Goal: Task Accomplishment & Management: Manage account settings

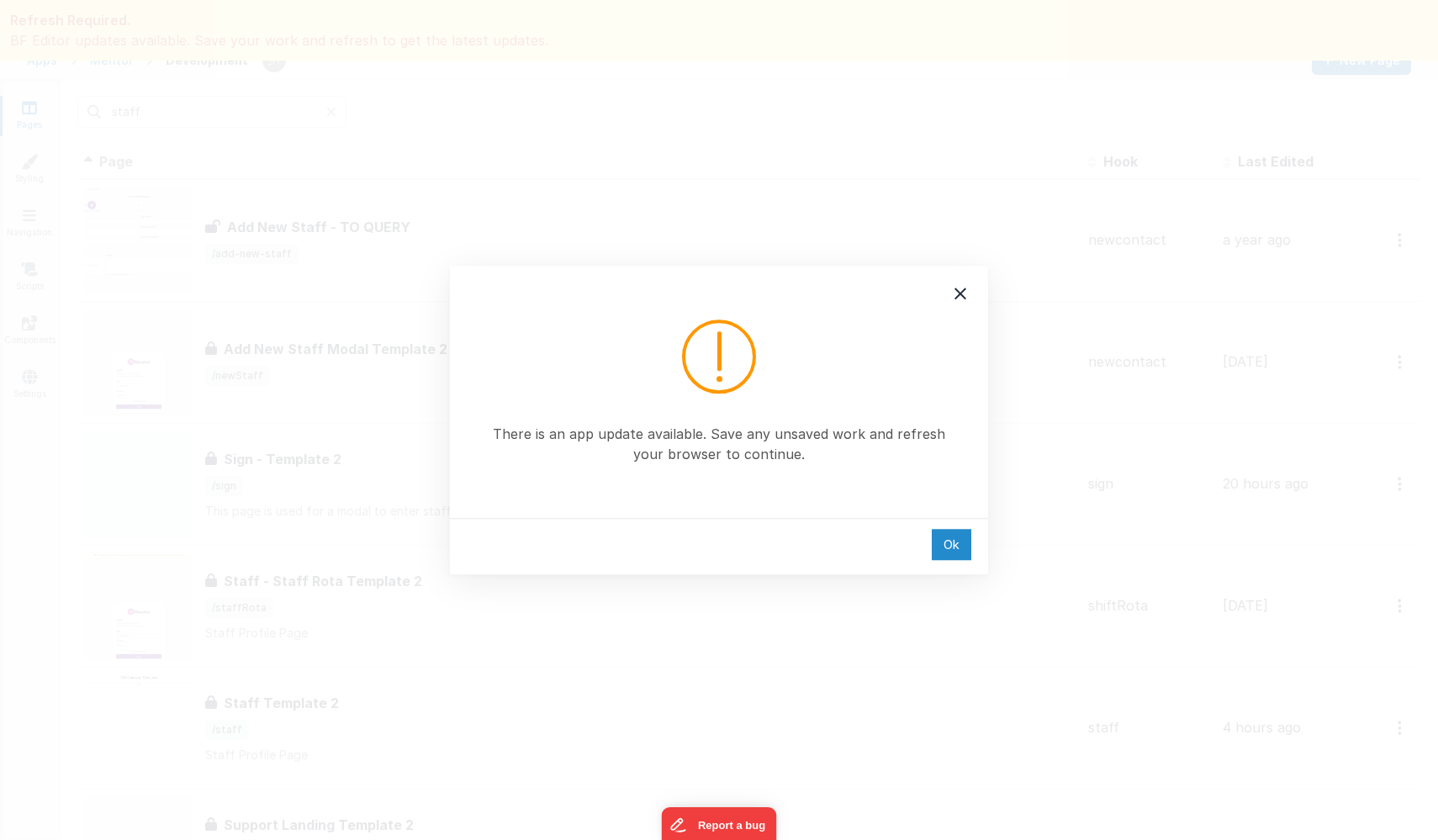
click at [945, 544] on div "Ok" at bounding box center [951, 544] width 40 height 31
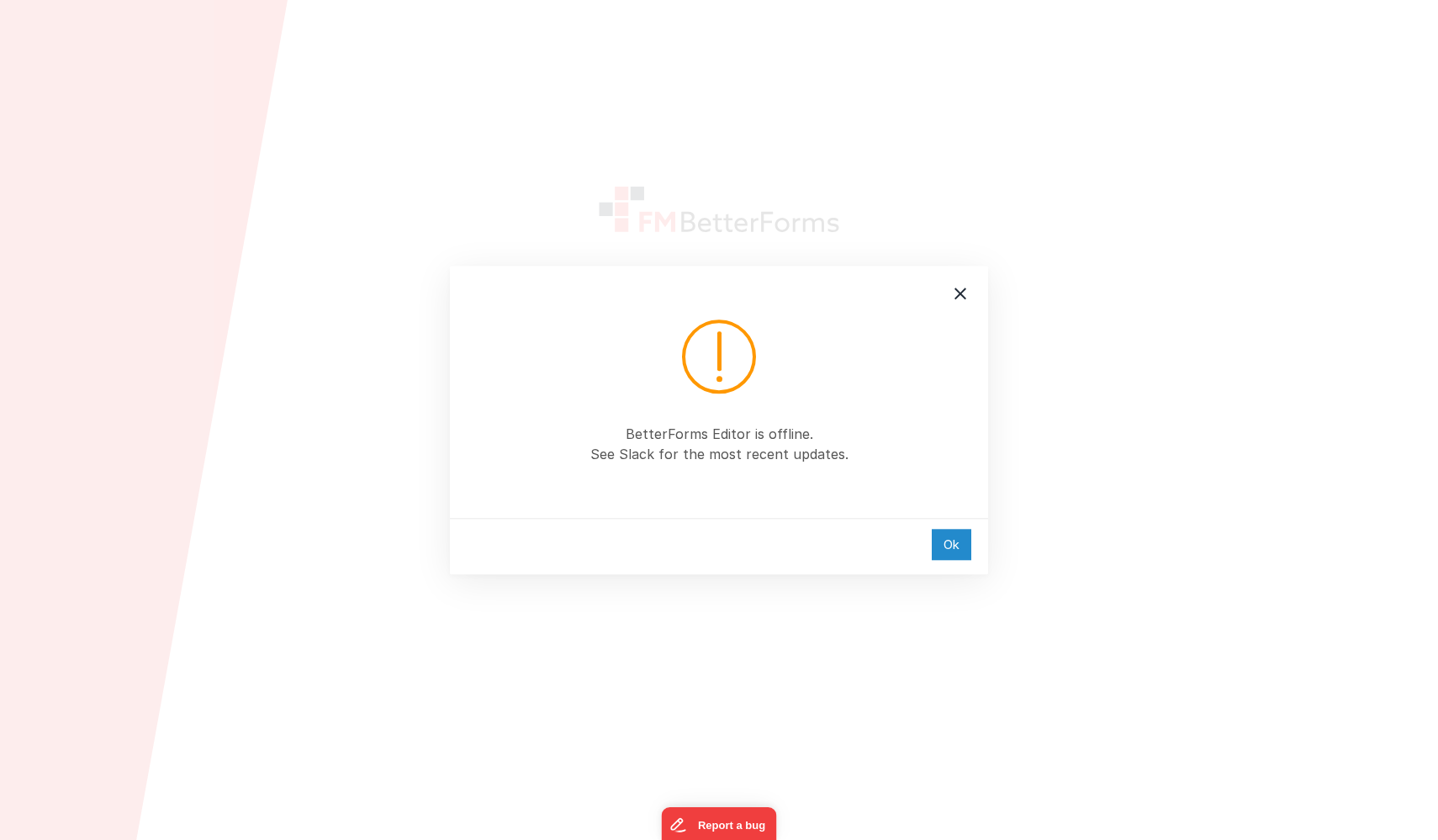
click at [943, 529] on div "Ok" at bounding box center [951, 544] width 40 height 31
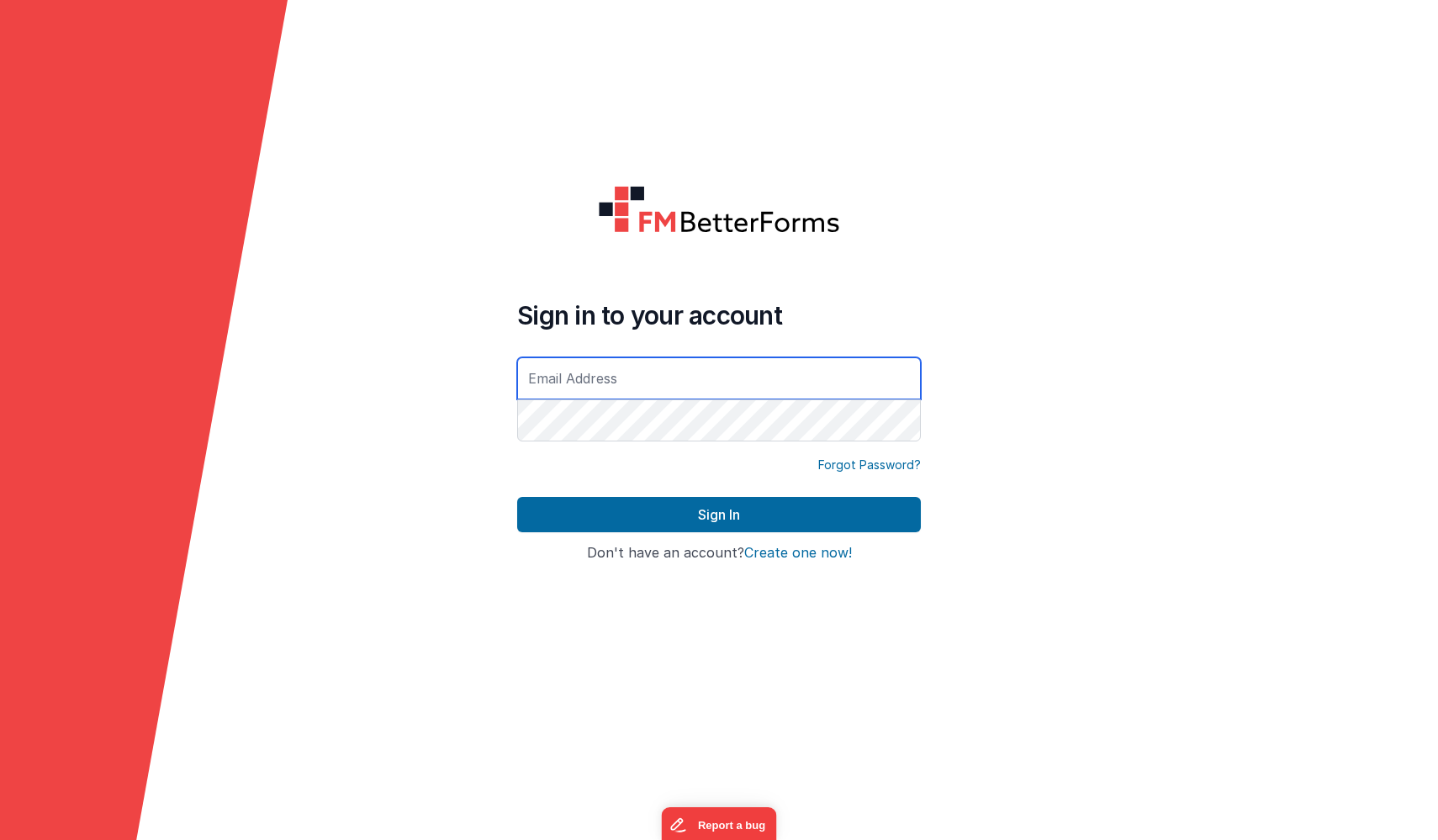
click at [653, 384] on input "text" at bounding box center [719, 378] width 404 height 42
type input "[PERSON_NAME][EMAIL_ADDRESS][DOMAIN_NAME]"
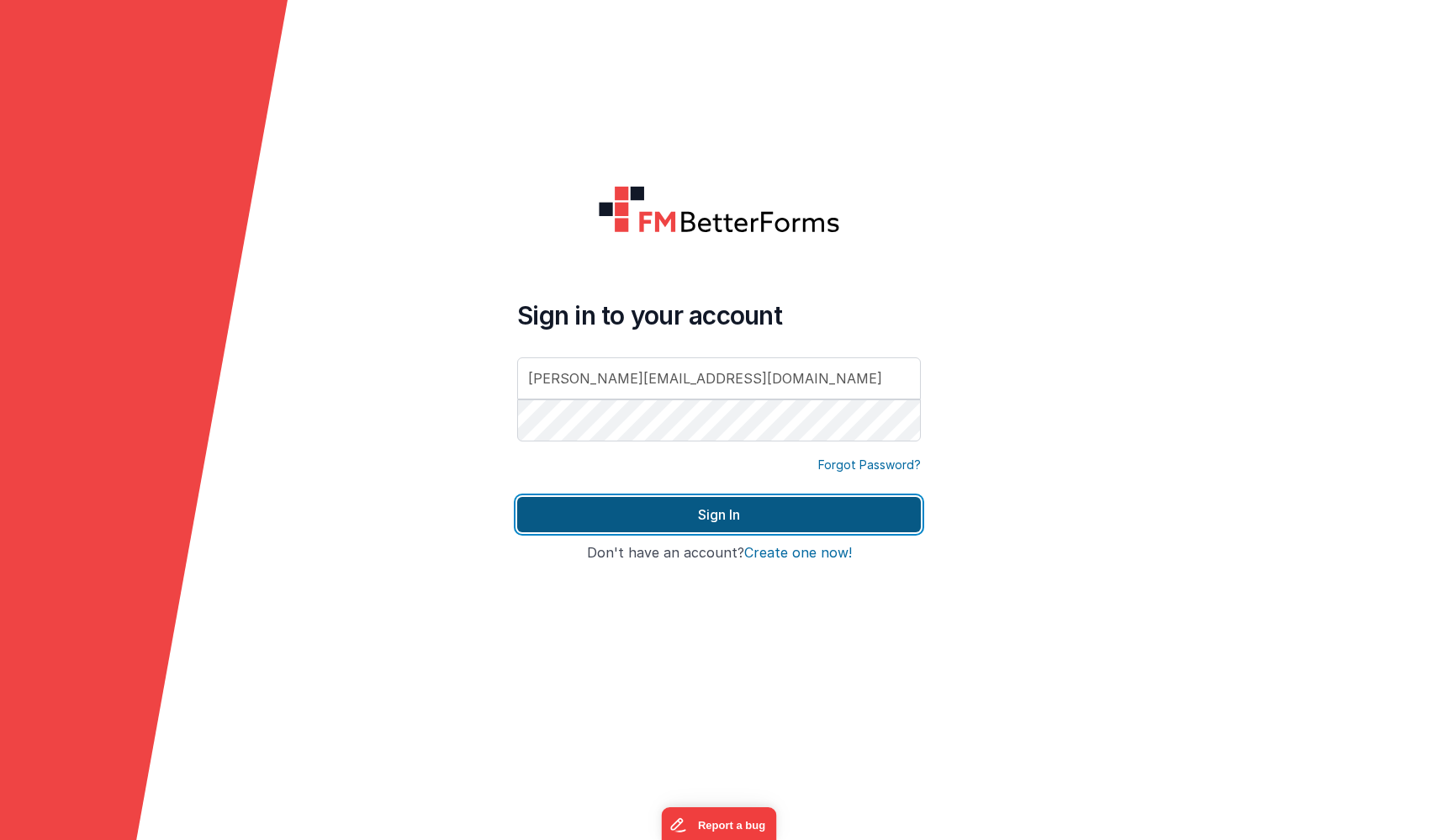
click at [615, 513] on button "Sign In" at bounding box center [719, 515] width 404 height 35
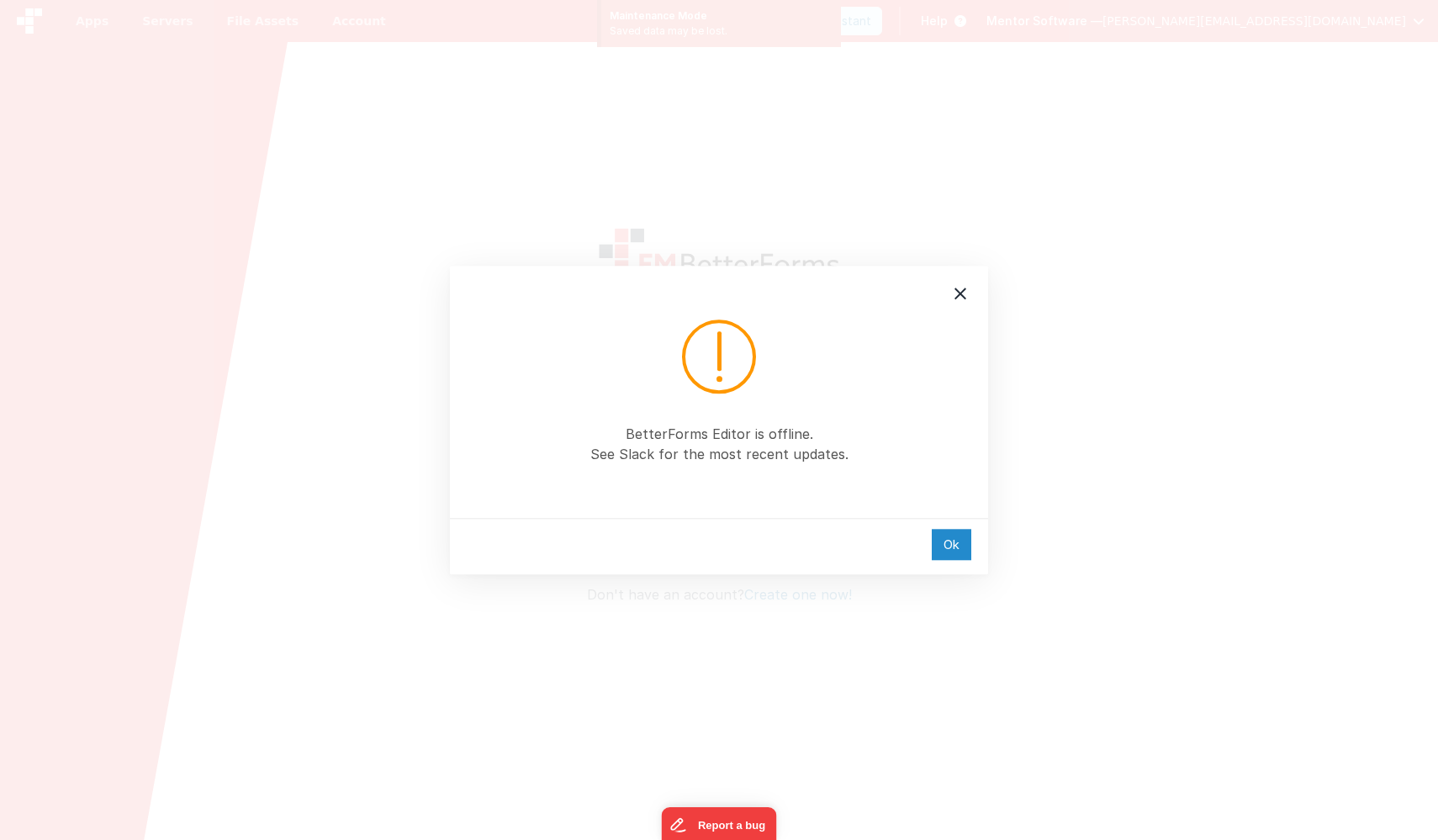
click at [943, 540] on div "Ok" at bounding box center [951, 544] width 40 height 31
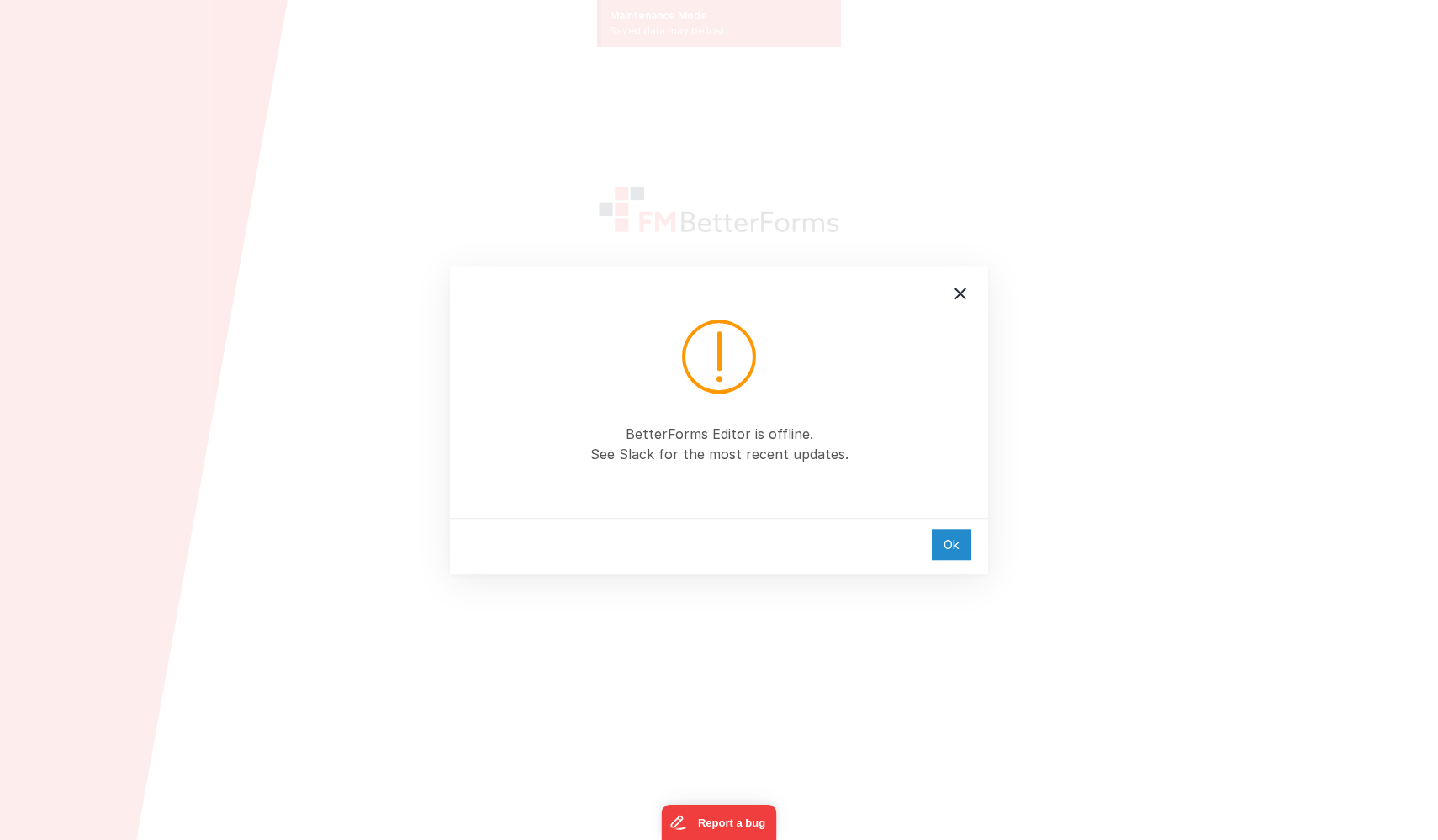
click at [956, 544] on div "Ok" at bounding box center [951, 544] width 40 height 31
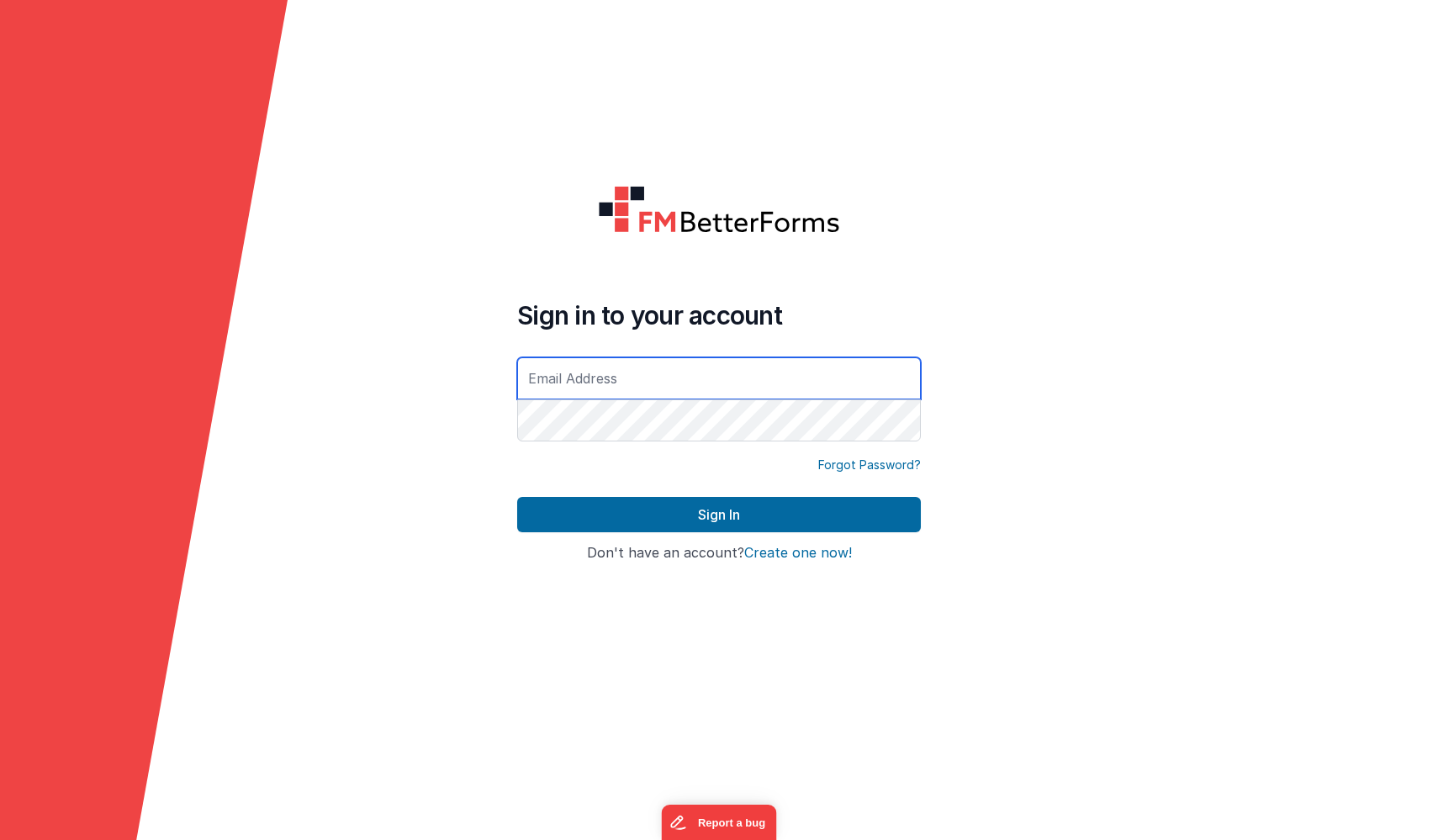
click at [602, 379] on input "text" at bounding box center [719, 378] width 404 height 42
type input "[PERSON_NAME][EMAIL_ADDRESS][DOMAIN_NAME]"
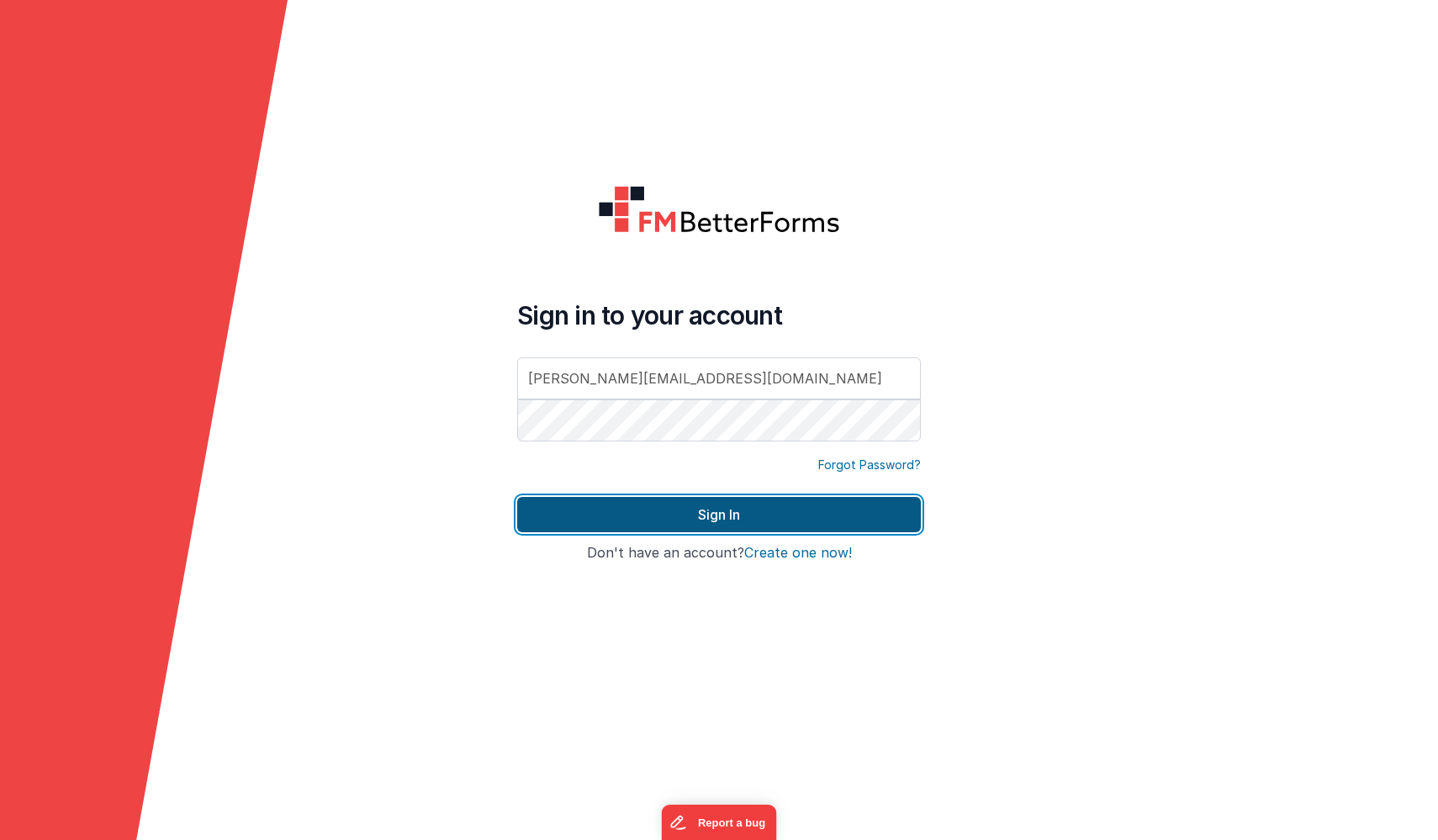
click at [630, 507] on button "Sign In" at bounding box center [719, 515] width 404 height 35
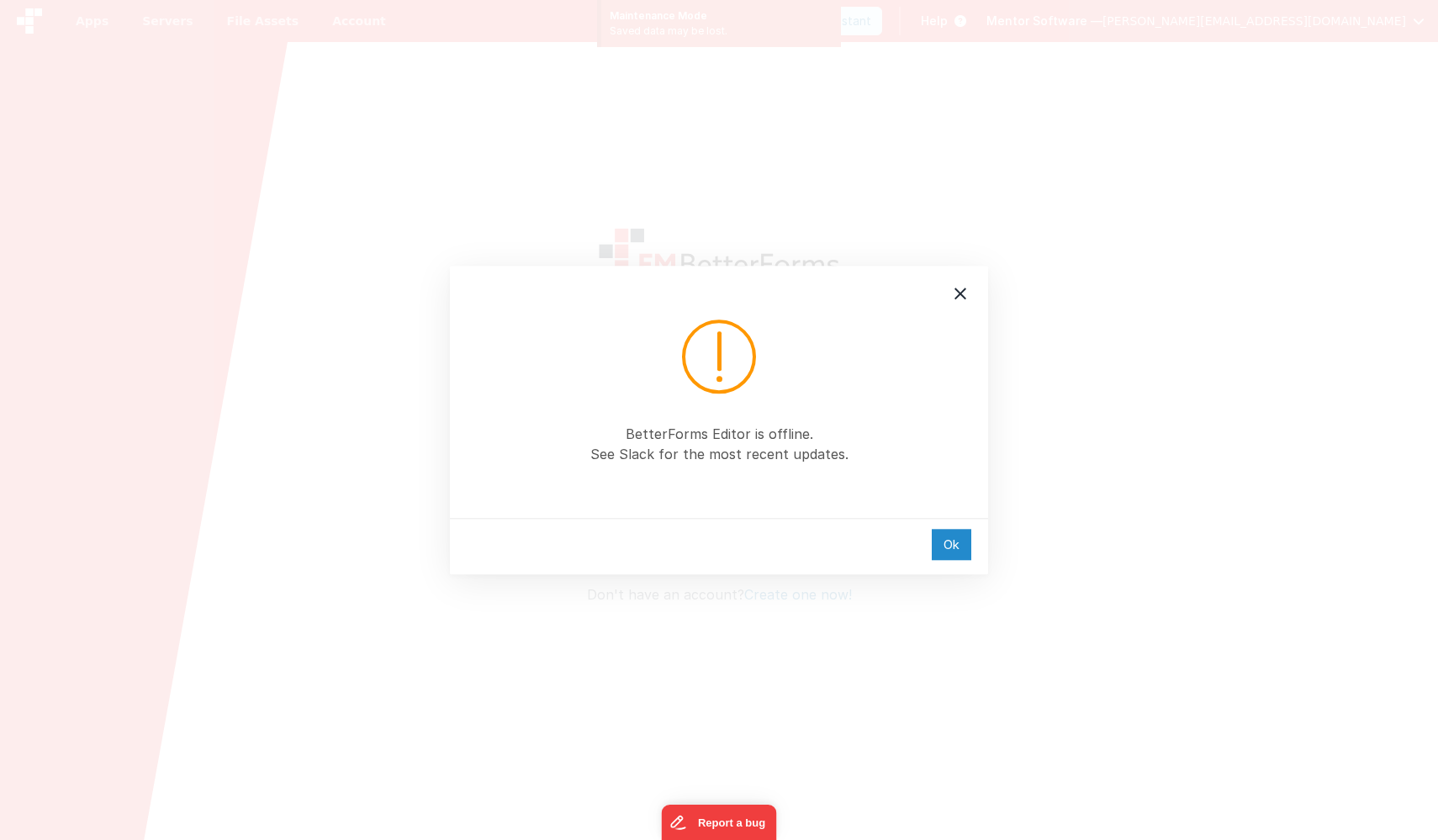
click at [947, 541] on div "Ok" at bounding box center [951, 544] width 40 height 31
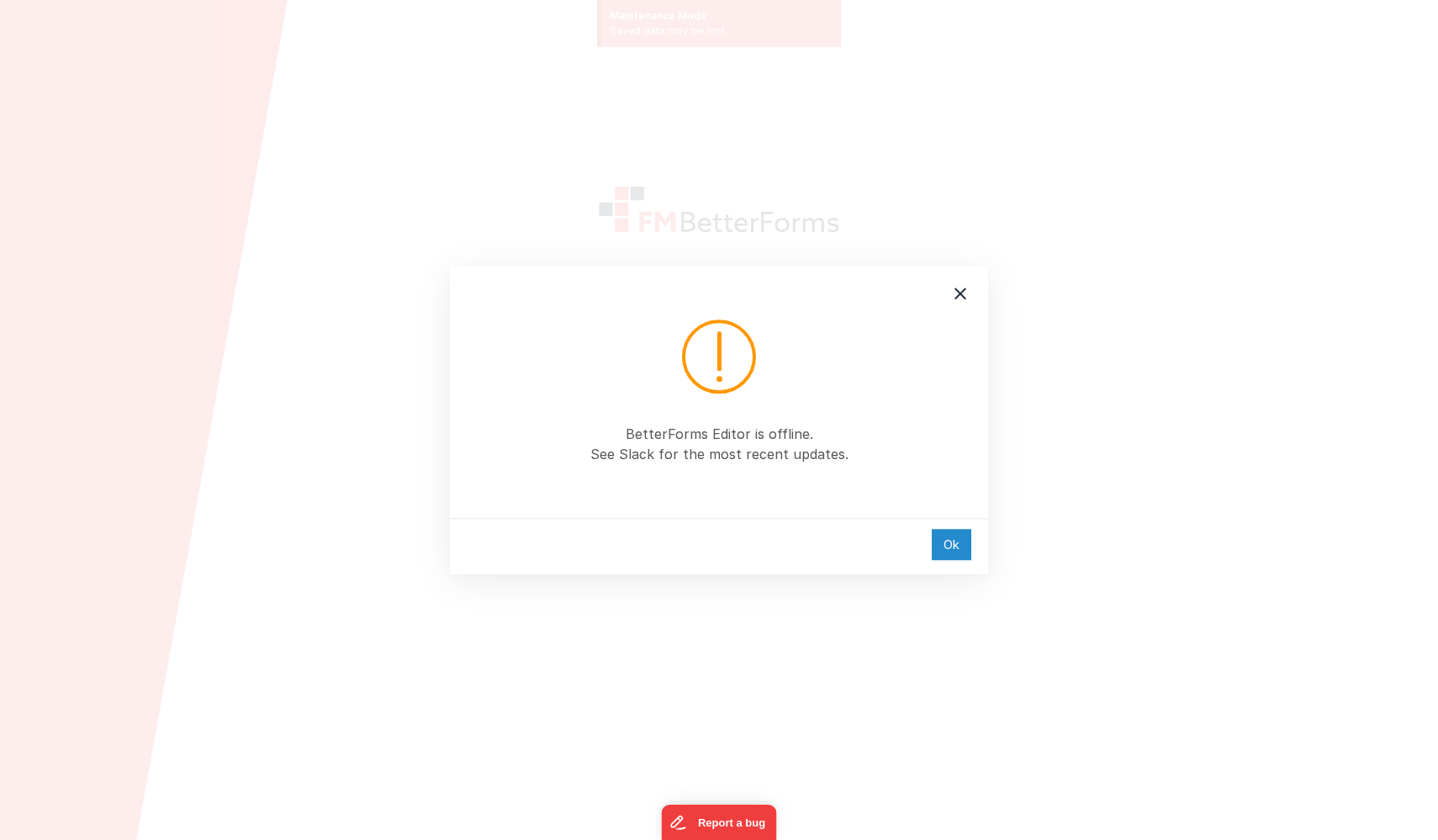
click at [951, 542] on div "Ok" at bounding box center [951, 544] width 40 height 31
